Goal: Obtain resource: Download file/media

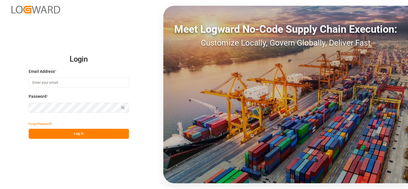
click at [88, 80] on input at bounding box center [79, 82] width 100 height 10
click at [80, 82] on input at bounding box center [79, 82] width 100 height 10
click at [82, 82] on input at bounding box center [79, 82] width 100 height 10
click at [43, 81] on input at bounding box center [79, 82] width 100 height 10
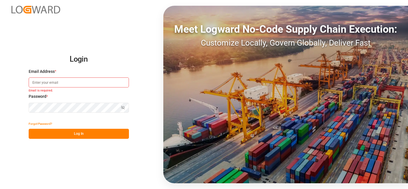
click at [43, 81] on input at bounding box center [79, 82] width 100 height 10
click at [68, 86] on input at bounding box center [79, 82] width 100 height 10
type input "[PERSON_NAME][EMAIL_ADDRESS][PERSON_NAME][DOMAIN_NAME]"
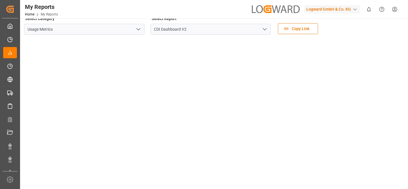
scroll to position [9, 0]
click at [355, 9] on div "button" at bounding box center [355, 10] width 6 height 6
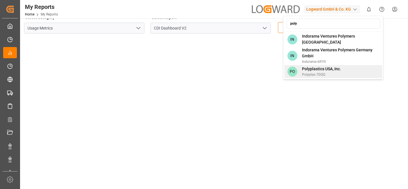
type input "poly"
click at [315, 68] on span "Polyplastics USA, Inc." at bounding box center [321, 69] width 39 height 6
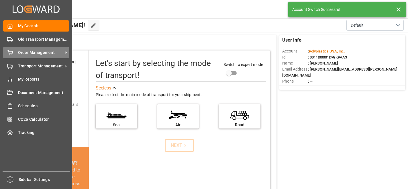
click at [17, 52] on div "Order Management Order Management" at bounding box center [36, 52] width 66 height 11
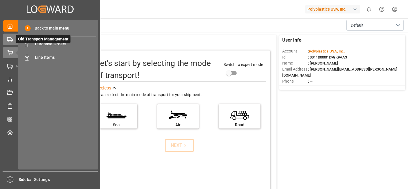
click at [11, 41] on circle at bounding box center [11, 40] width 1 height 1
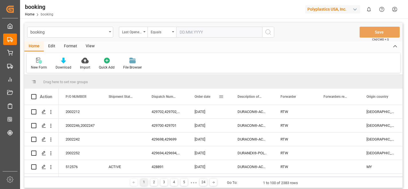
click at [221, 97] on span at bounding box center [220, 96] width 5 height 5
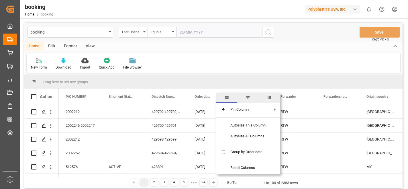
click at [248, 97] on span "filter" at bounding box center [247, 97] width 5 height 5
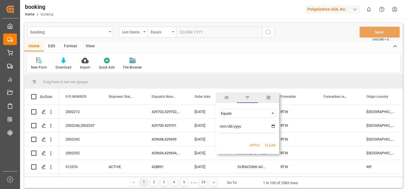
click at [272, 113] on span "Filtering operator" at bounding box center [272, 112] width 5 height 5
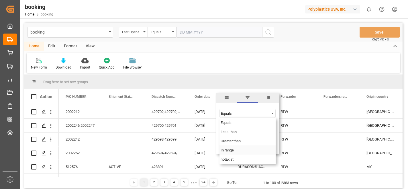
click at [244, 149] on div "In range" at bounding box center [247, 149] width 56 height 9
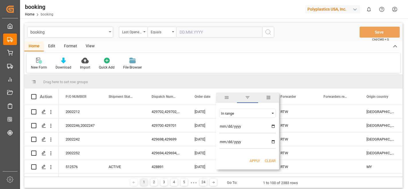
click at [273, 127] on input "date" at bounding box center [247, 127] width 56 height 11
type input "[DATE]"
click at [272, 141] on input "date" at bounding box center [247, 142] width 56 height 11
type input "[DATE]"
click at [256, 160] on button "Apply" at bounding box center [254, 161] width 11 height 6
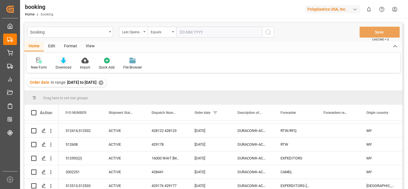
click at [63, 63] on icon at bounding box center [63, 61] width 5 height 6
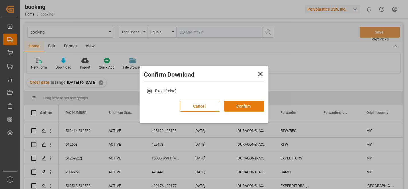
click at [243, 106] on button "Confirm" at bounding box center [244, 105] width 40 height 11
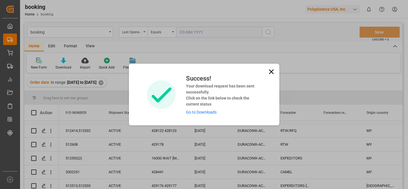
click at [205, 111] on link "Go to Downloads" at bounding box center [201, 112] width 31 height 5
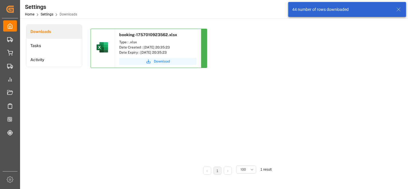
click at [163, 62] on span "Download" at bounding box center [162, 61] width 16 height 5
